Goal: Task Accomplishment & Management: Manage account settings

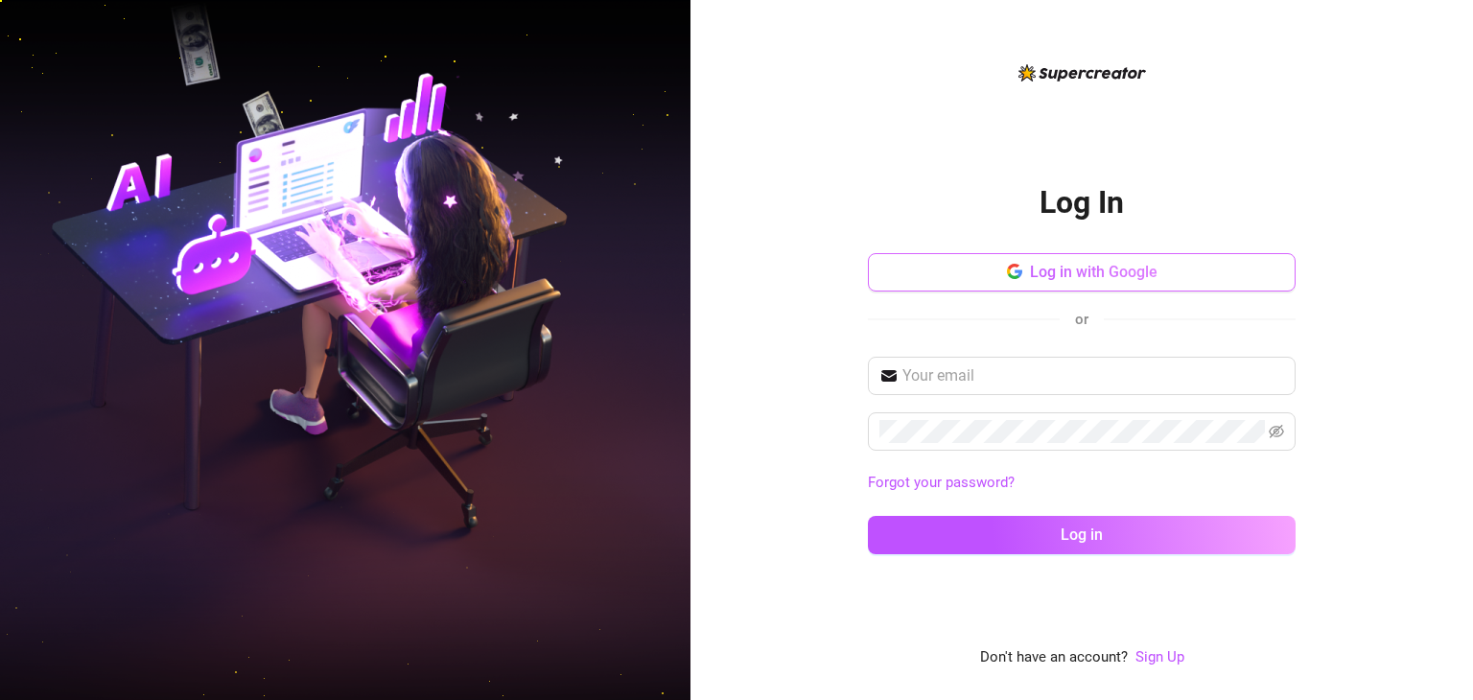
click at [1068, 273] on span "Log in with Google" at bounding box center [1094, 272] width 128 height 18
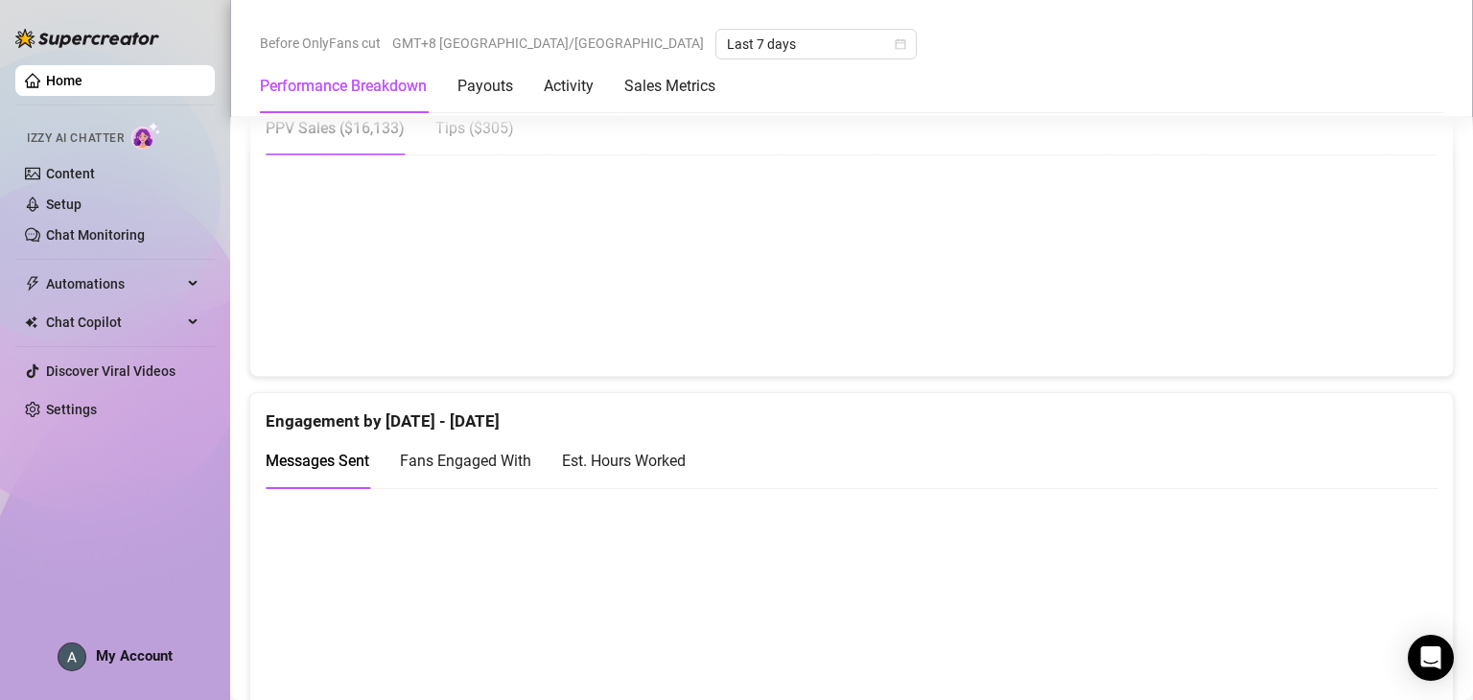
scroll to position [1055, 0]
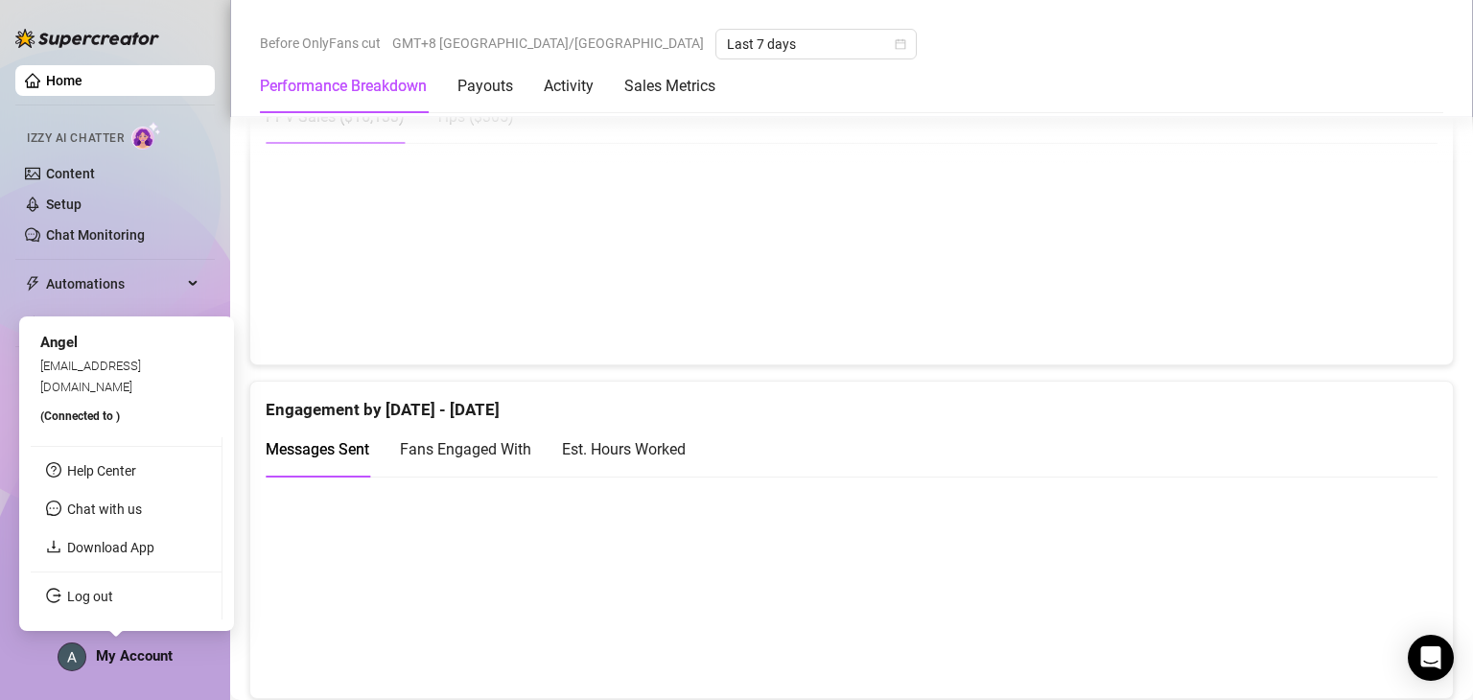
click at [147, 650] on span "My Account" at bounding box center [134, 655] width 77 height 17
click at [113, 595] on link "Log out" at bounding box center [90, 596] width 46 height 15
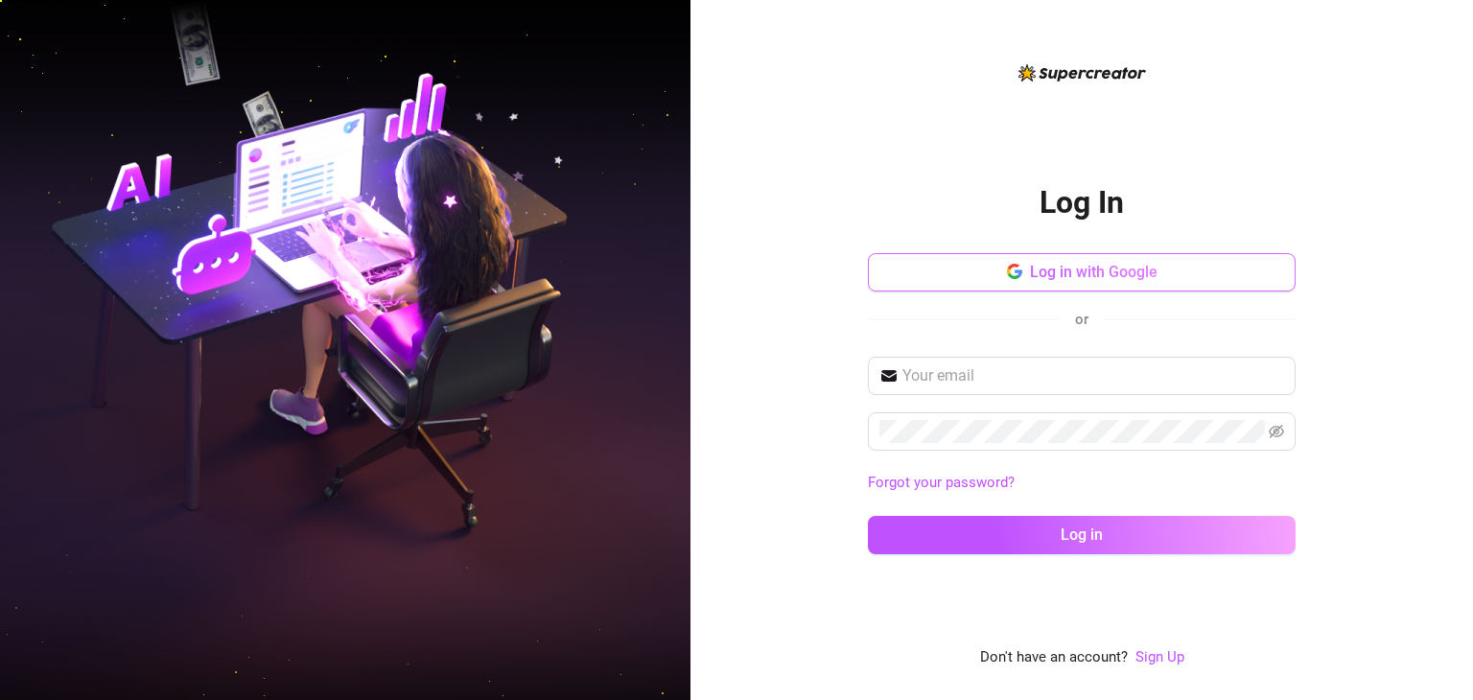
click at [1069, 267] on span "Log in with Google" at bounding box center [1094, 272] width 128 height 18
